Goal: Task Accomplishment & Management: Manage account settings

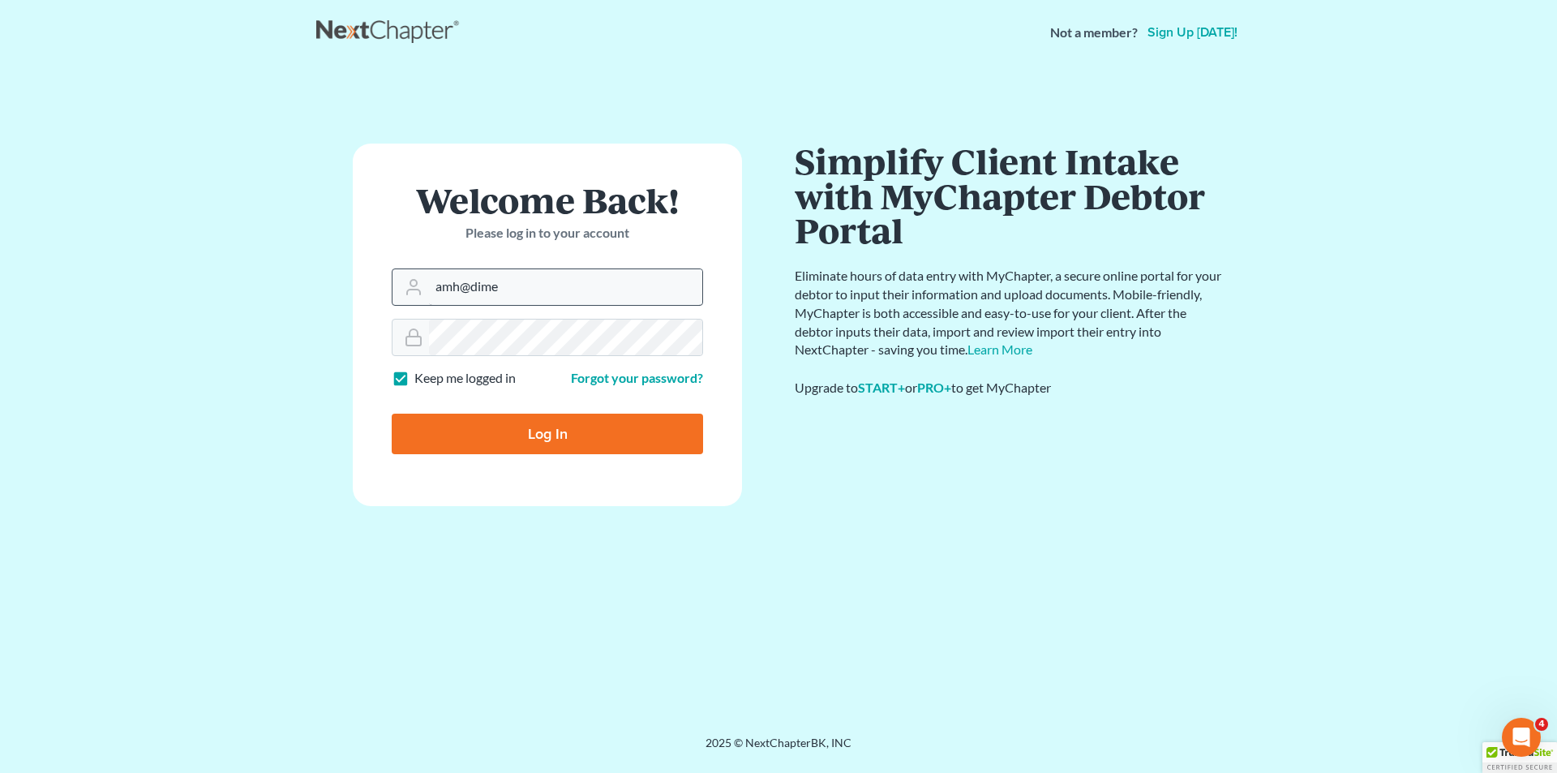
type input "[EMAIL_ADDRESS][DOMAIN_NAME]"
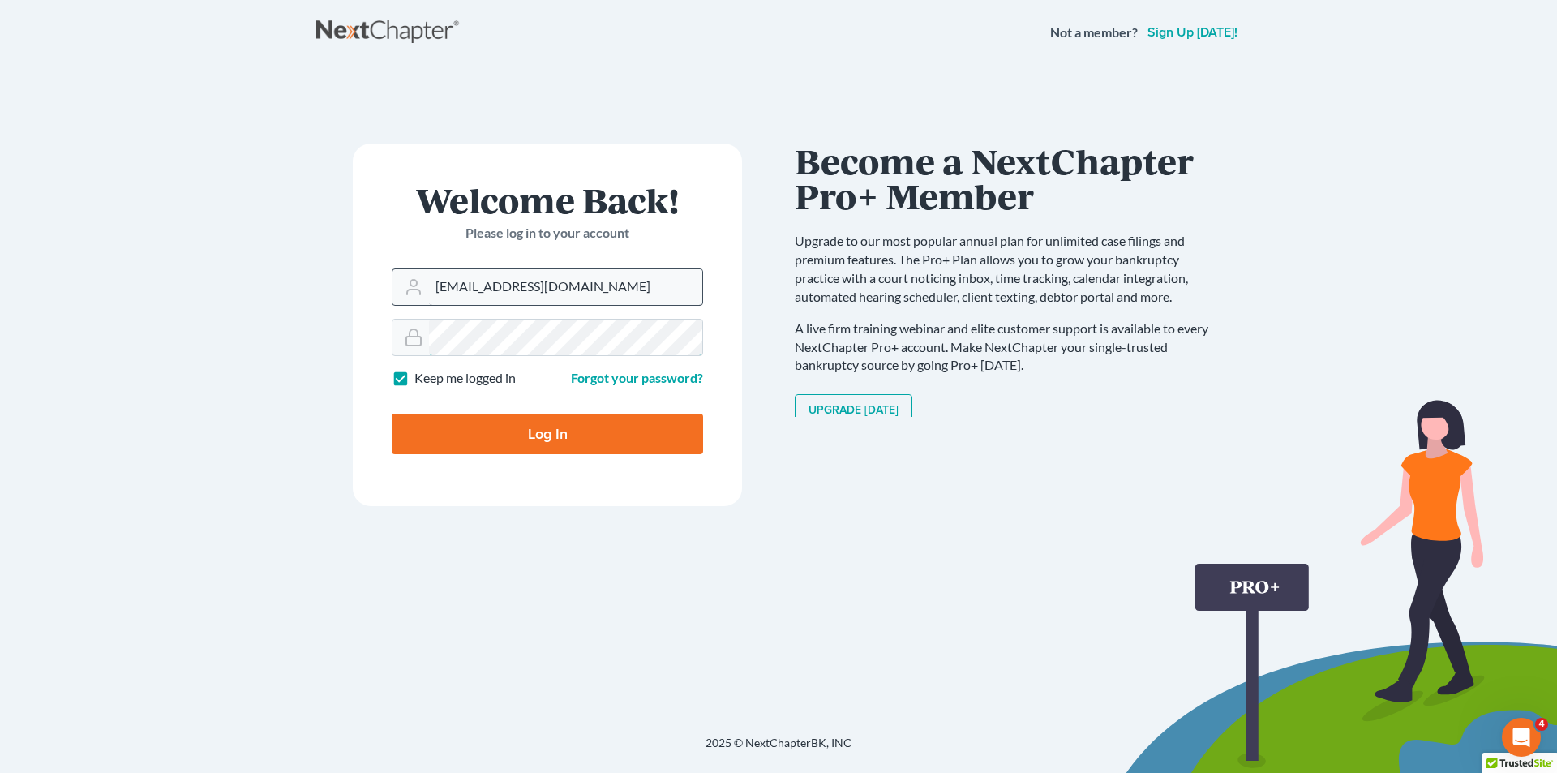
click at [392, 414] on input "Log In" at bounding box center [547, 434] width 311 height 41
type input "Thinking..."
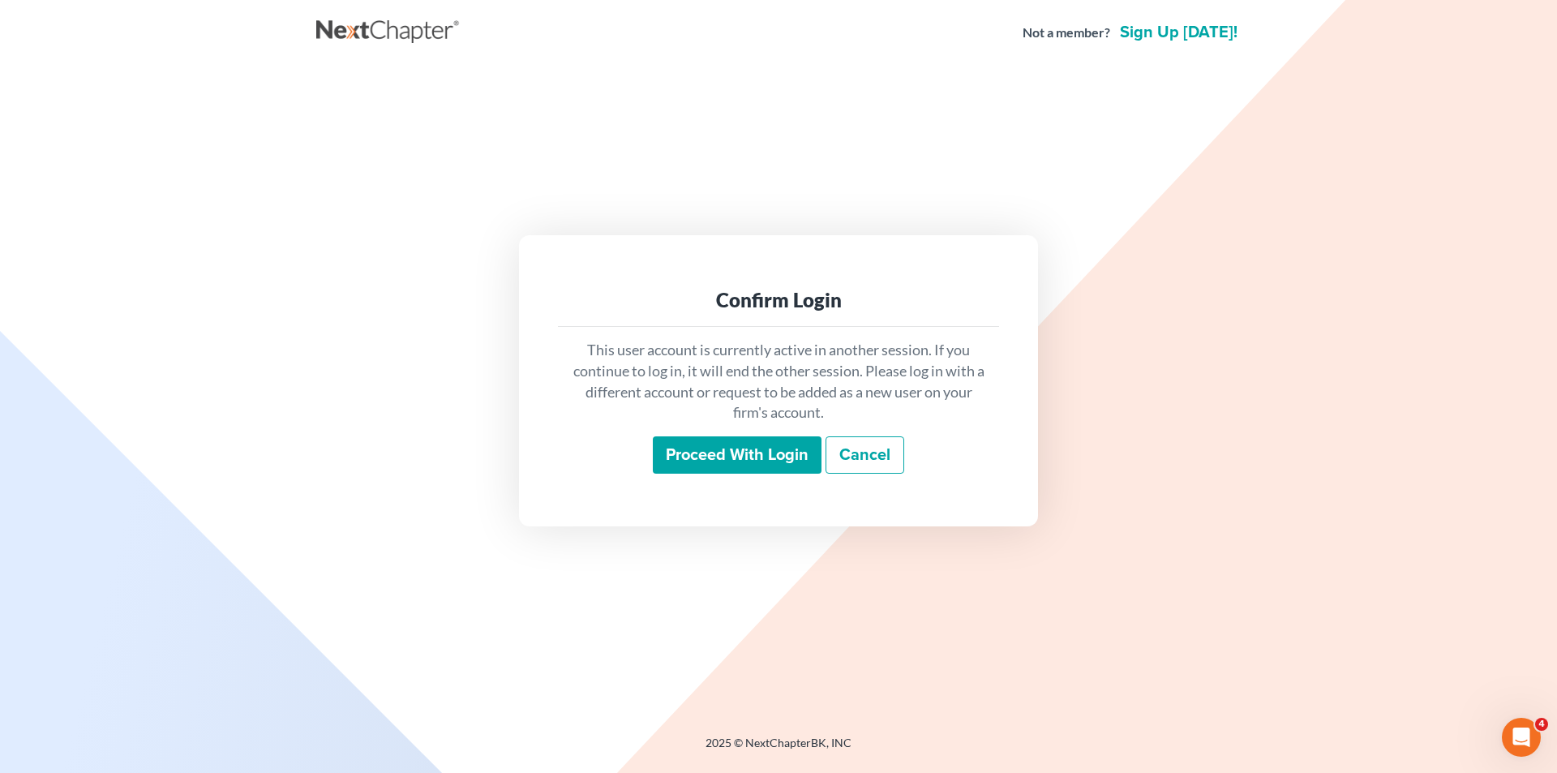
click at [762, 448] on input "Proceed with login" at bounding box center [737, 454] width 169 height 37
